Goal: Information Seeking & Learning: Understand process/instructions

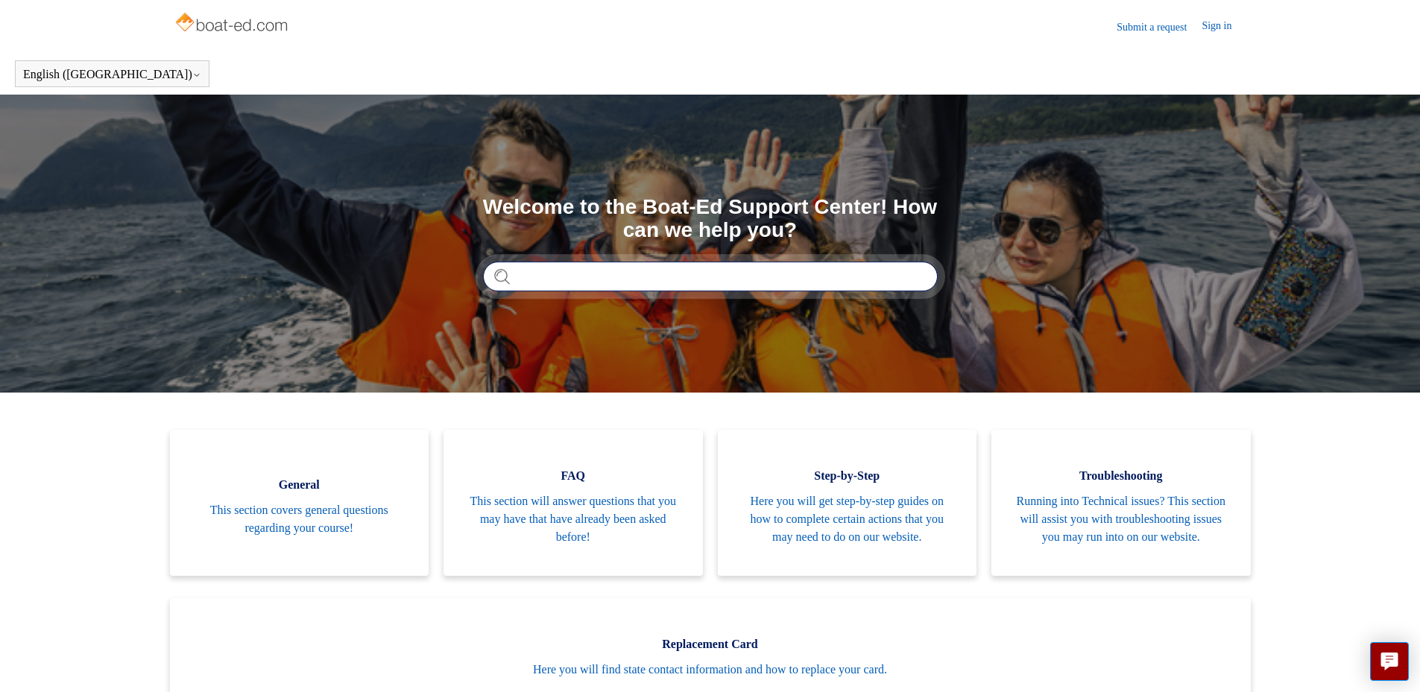
click at [584, 281] on input "Search" at bounding box center [710, 277] width 455 height 30
type input "**********"
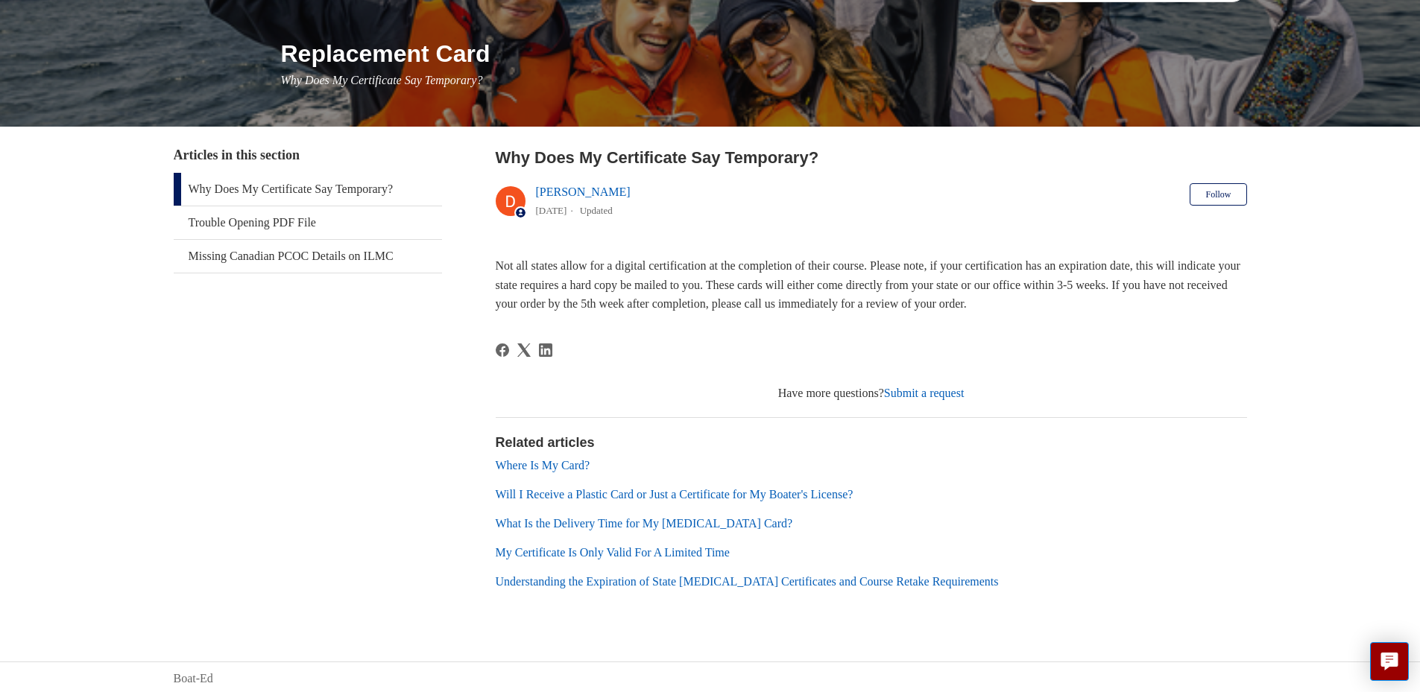
scroll to position [162, 0]
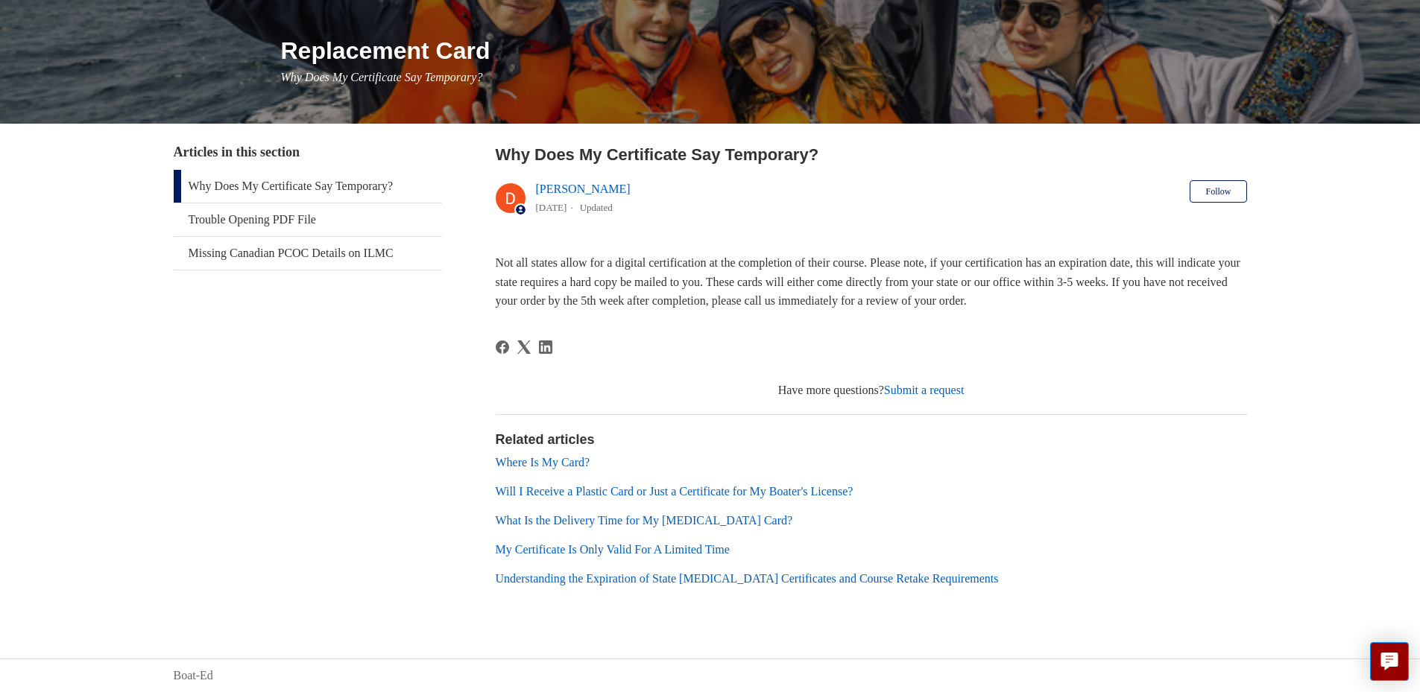
click at [689, 550] on link "My Certificate Is Only Valid For A Limited Time" at bounding box center [613, 549] width 234 height 13
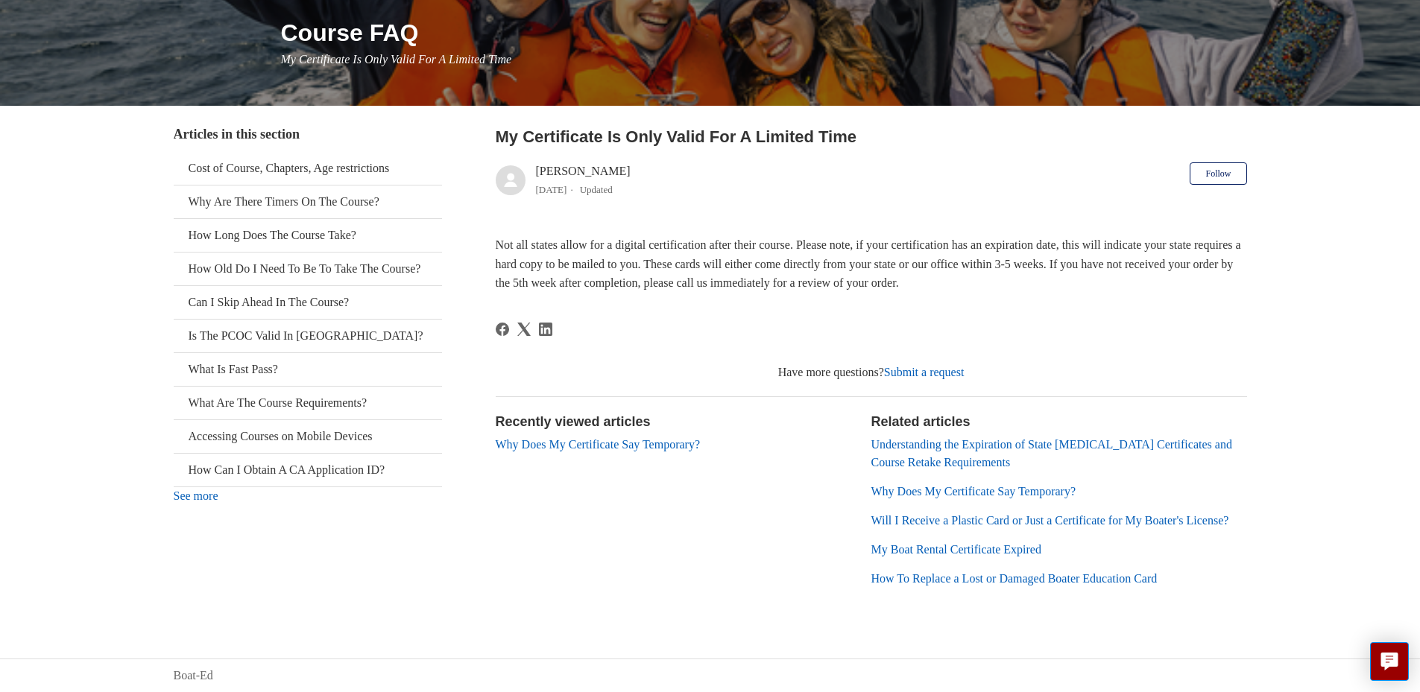
scroll to position [198, 0]
click at [1158, 578] on link "How To Replace a Lost or Damaged Boater Education Card" at bounding box center [1014, 578] width 286 height 13
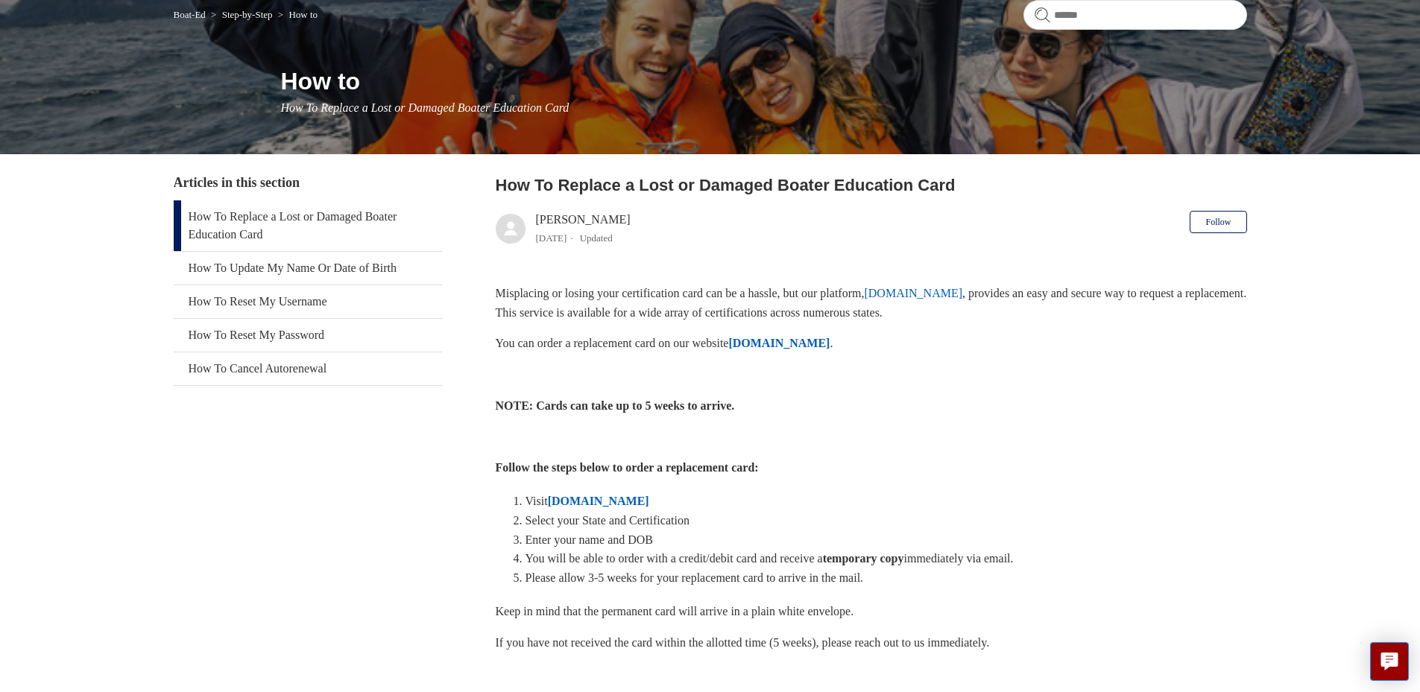
scroll to position [149, 0]
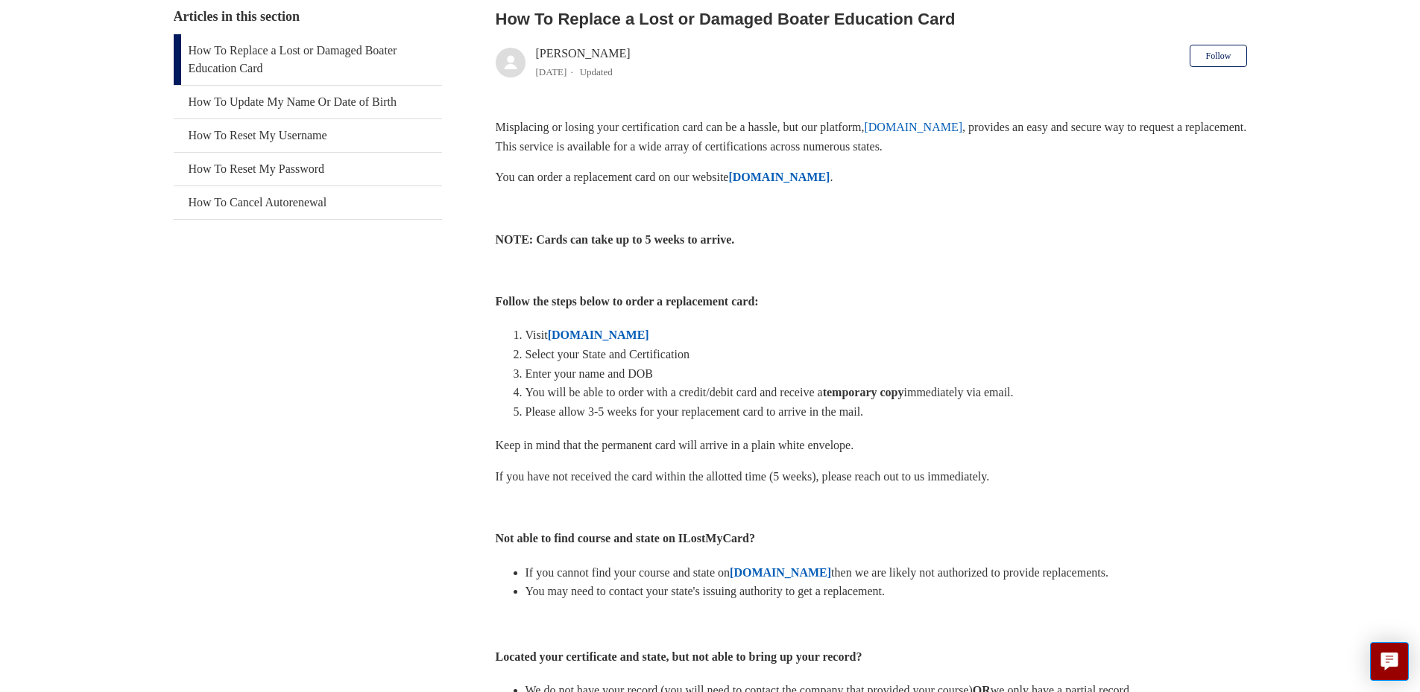
click at [624, 334] on strong "[DOMAIN_NAME]" at bounding box center [598, 335] width 101 height 13
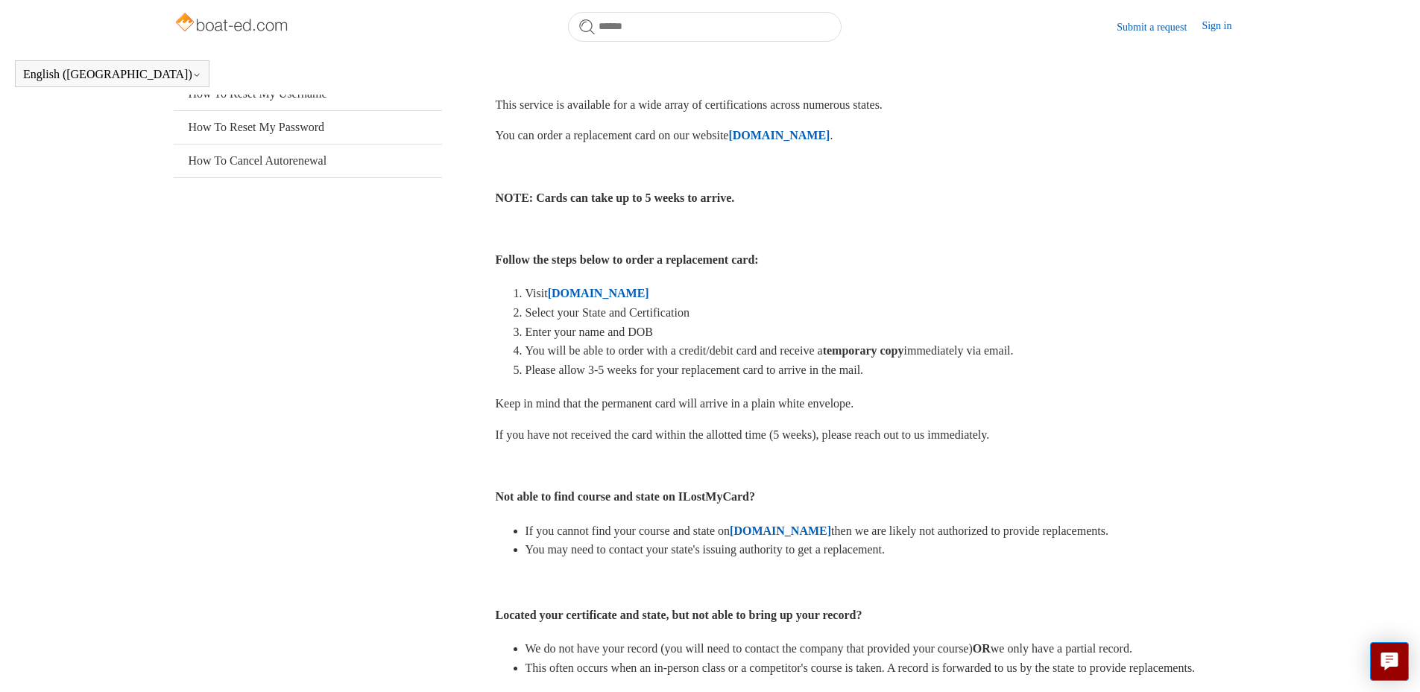
scroll to position [256, 0]
